Goal: Find specific page/section: Find specific page/section

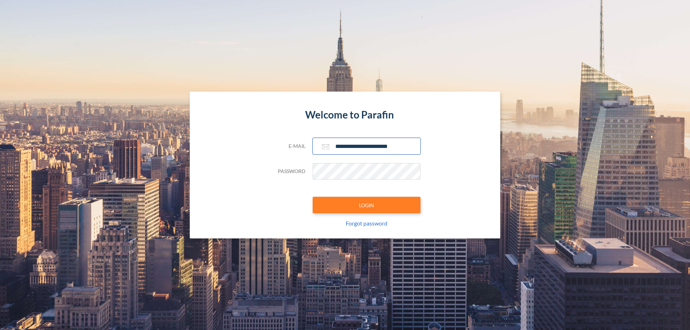
type input "**********"
click at [366, 205] on button "LOGIN" at bounding box center [366, 205] width 108 height 17
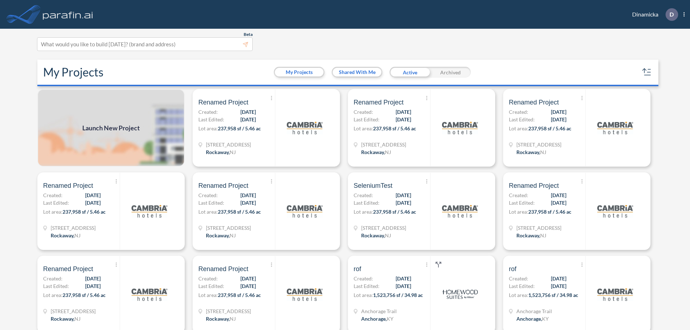
scroll to position [2, 0]
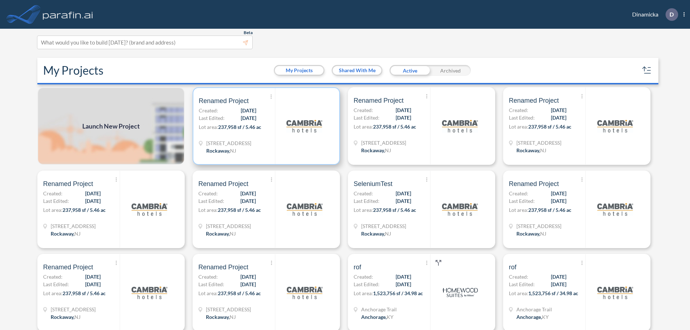
click at [265, 126] on p "Lot area: 237,958 sf / 5.46 ac" at bounding box center [237, 128] width 76 height 10
